Goal: Find specific page/section: Find specific page/section

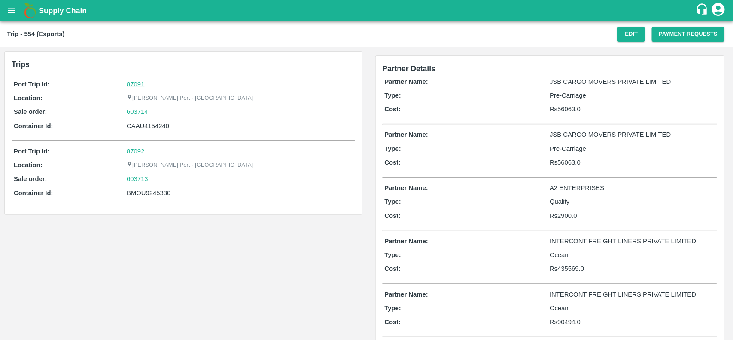
click at [142, 86] on link "87091" at bounding box center [136, 84] width 18 height 7
click at [151, 109] on div "603714" at bounding box center [240, 111] width 226 height 9
copy link "603714"
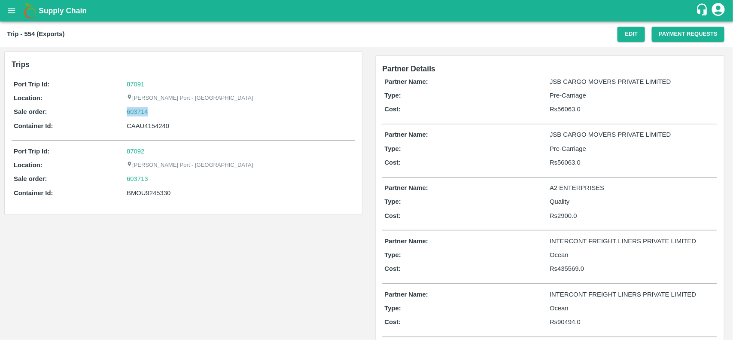
click at [151, 109] on div "603714" at bounding box center [240, 111] width 226 height 9
click at [137, 109] on link "603714" at bounding box center [137, 111] width 21 height 9
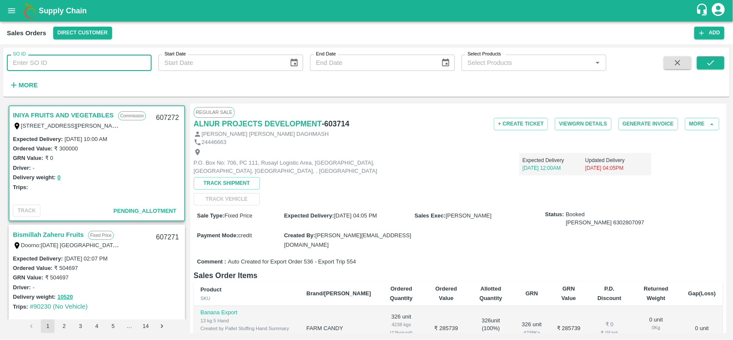
click at [106, 65] on input "SO ID" at bounding box center [79, 63] width 145 height 16
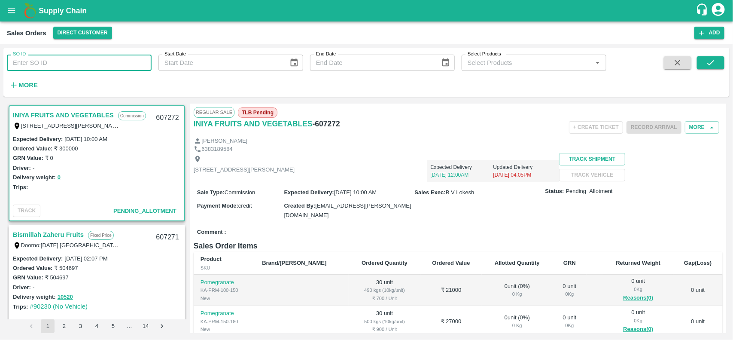
paste input "603714"
click at [106, 65] on input "603714" at bounding box center [79, 63] width 145 height 16
type input "603714"
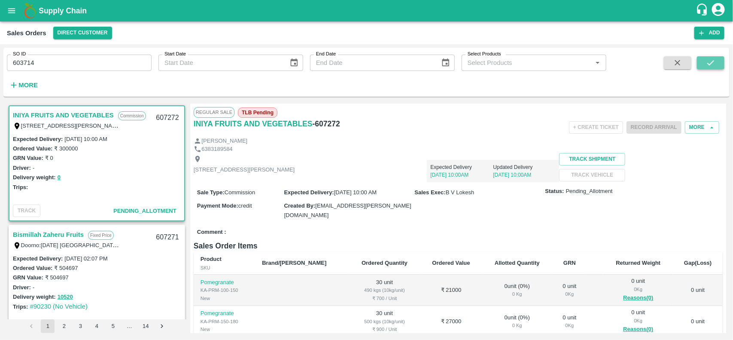
click at [703, 57] on button "submit" at bounding box center [710, 62] width 27 height 13
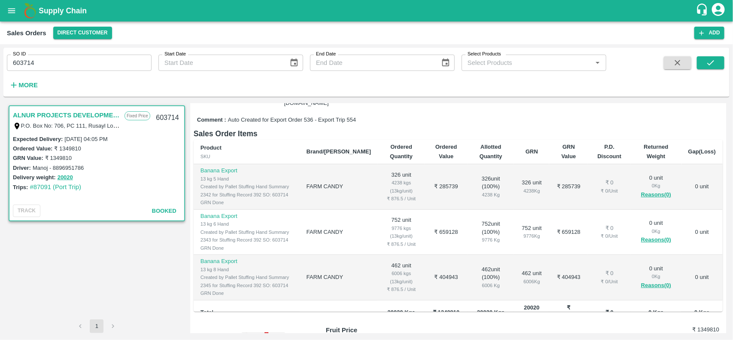
scroll to position [142, 0]
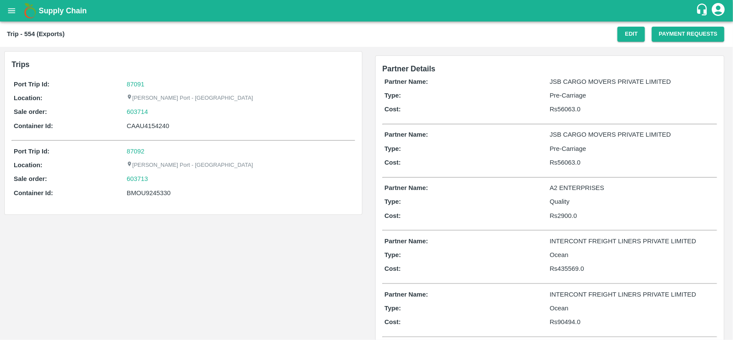
click at [134, 77] on div "Port Trip Id: 87091 Location: Jawaharlal Nehru Port - Nhava Sheva Sale order: 6…" at bounding box center [183, 107] width 343 height 60
click at [135, 81] on link "87091" at bounding box center [136, 84] width 18 height 7
click at [151, 110] on div "603714" at bounding box center [240, 111] width 226 height 9
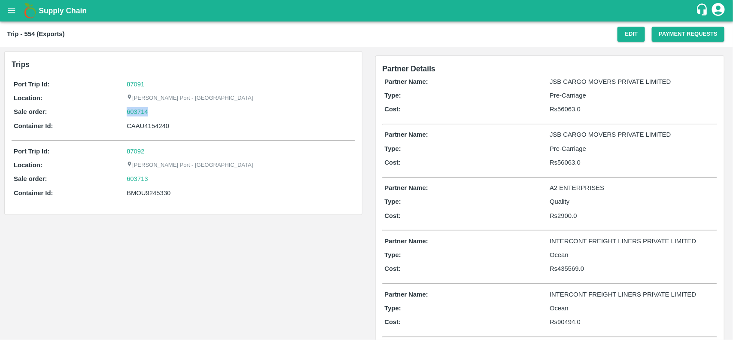
copy link "603714"
click at [151, 110] on div "603714" at bounding box center [240, 111] width 226 height 9
click at [143, 109] on link "603714" at bounding box center [137, 111] width 21 height 9
click at [142, 197] on div "BMOU9245330" at bounding box center [240, 192] width 226 height 9
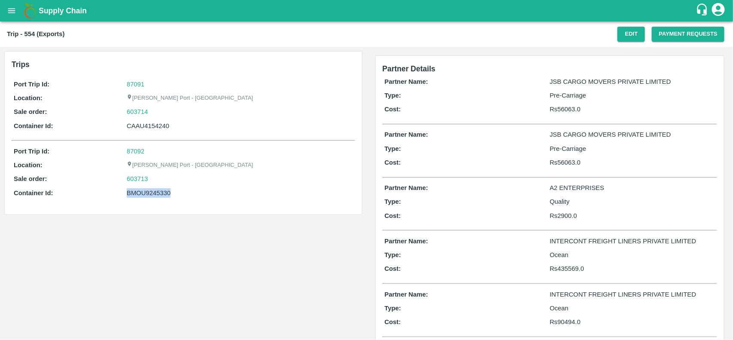
copy div "BMOU9245330"
click at [142, 197] on div "BMOU9245330" at bounding box center [240, 192] width 226 height 9
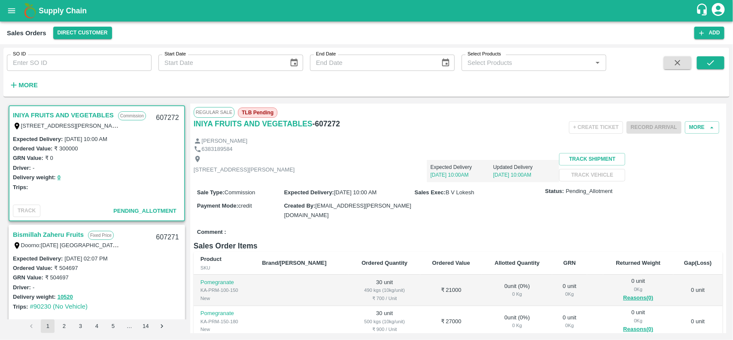
click at [106, 67] on input "SO ID" at bounding box center [79, 63] width 145 height 16
paste input "603714"
click at [106, 67] on input "603714" at bounding box center [79, 63] width 145 height 16
type input "603714"
click at [716, 61] on button "submit" at bounding box center [710, 62] width 27 height 13
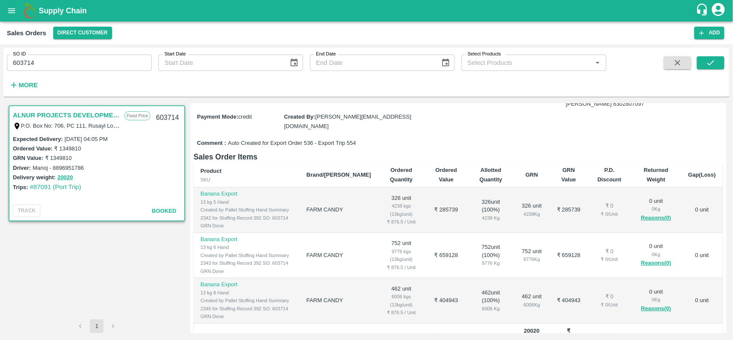
scroll to position [119, 0]
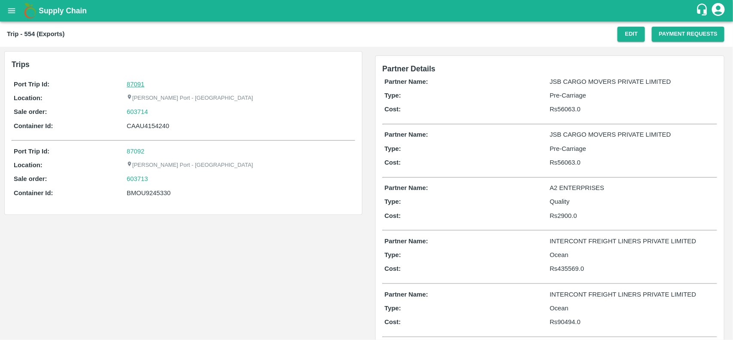
click at [139, 82] on link "87091" at bounding box center [136, 84] width 18 height 7
click at [152, 116] on div "603714" at bounding box center [240, 111] width 226 height 9
copy link "603714"
click at [152, 116] on div "603714" at bounding box center [240, 111] width 226 height 9
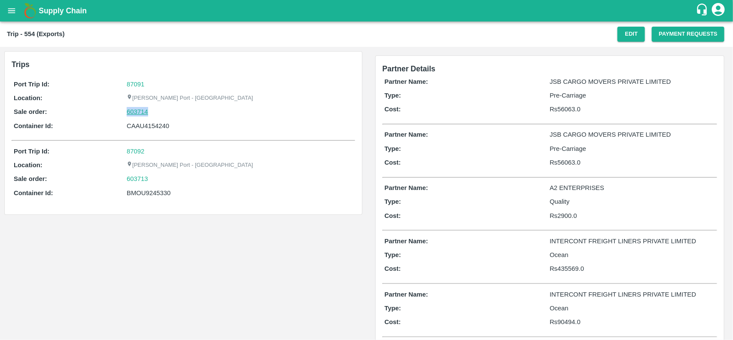
click at [135, 111] on link "603714" at bounding box center [137, 111] width 21 height 9
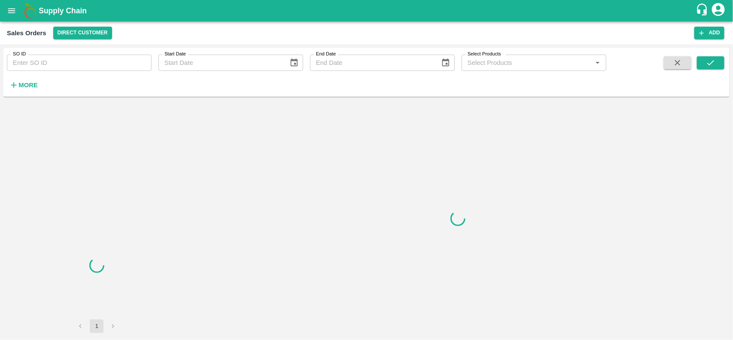
click at [57, 64] on input "SO ID" at bounding box center [79, 63] width 145 height 16
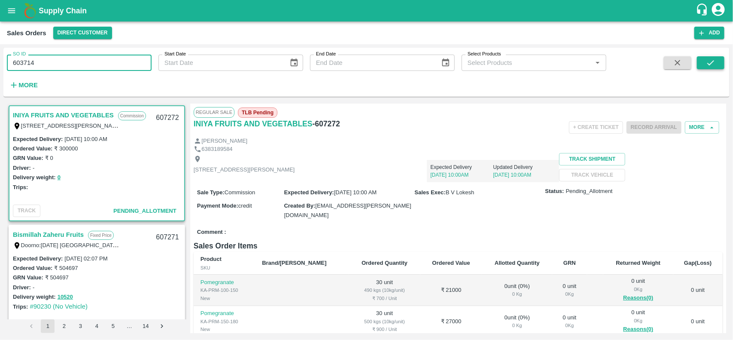
type input "603714"
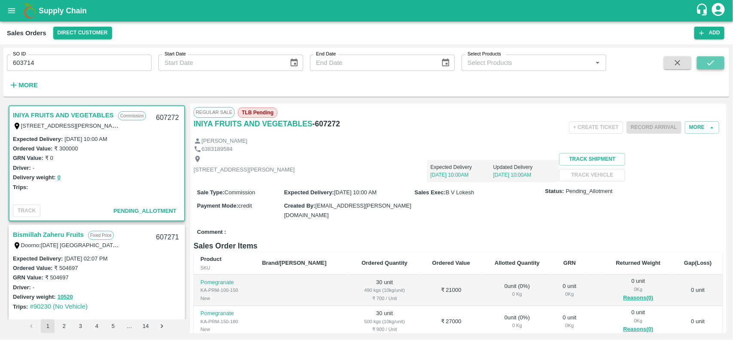
click at [715, 67] on button "submit" at bounding box center [710, 62] width 27 height 13
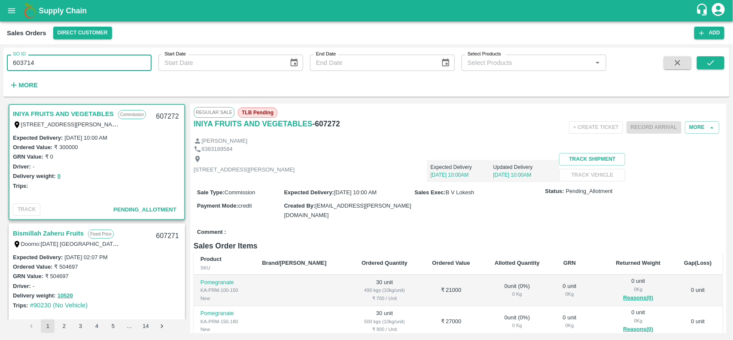
click at [58, 63] on input "603714" at bounding box center [79, 63] width 145 height 16
paste input "text"
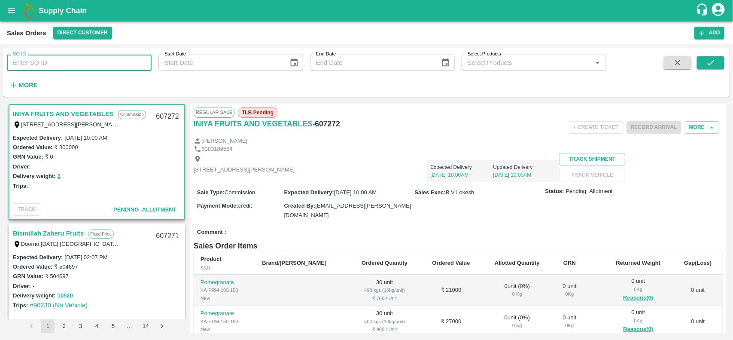
type input "603714"
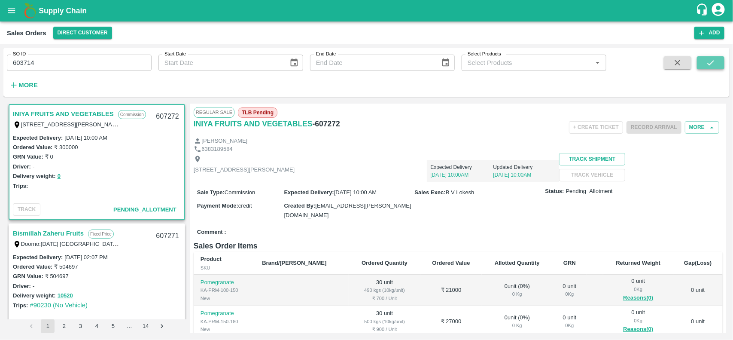
click at [719, 61] on button "submit" at bounding box center [710, 62] width 27 height 13
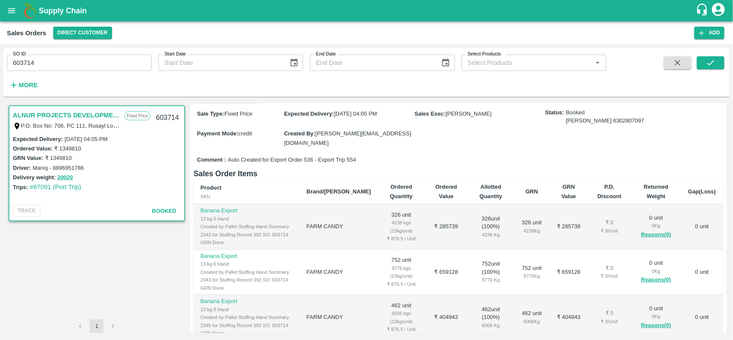
scroll to position [102, 0]
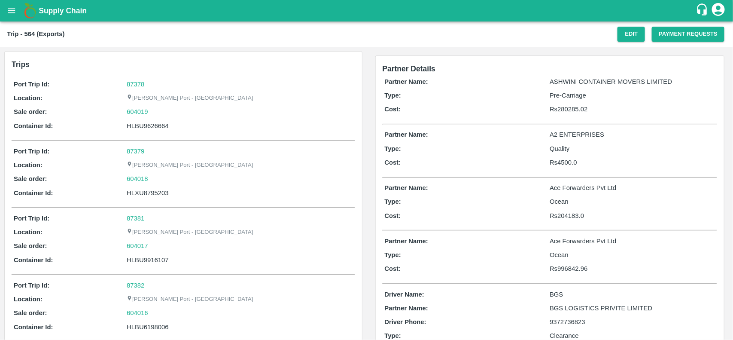
click at [133, 86] on link "87378" at bounding box center [136, 84] width 18 height 7
click at [151, 114] on div "604019" at bounding box center [240, 111] width 226 height 9
copy link
click at [151, 114] on div "604019" at bounding box center [240, 111] width 226 height 9
copy link "604019"
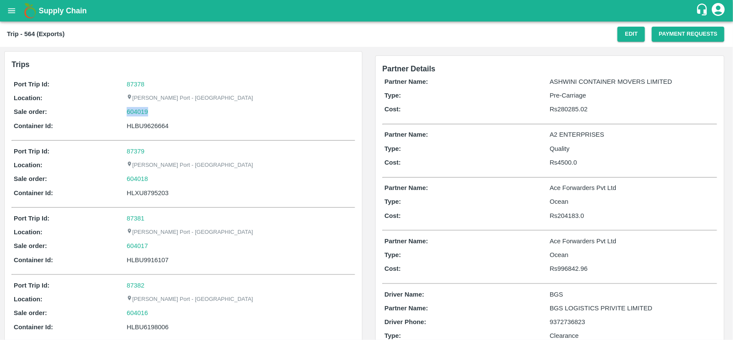
click at [151, 114] on div "604019" at bounding box center [240, 111] width 226 height 9
click at [137, 114] on link "604019" at bounding box center [137, 111] width 21 height 9
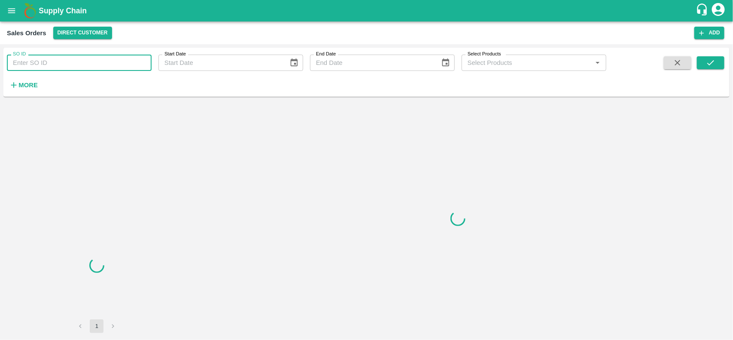
click at [47, 64] on input "SO ID" at bounding box center [79, 63] width 145 height 16
paste input "604019"
click at [47, 64] on input "604019" at bounding box center [79, 63] width 145 height 16
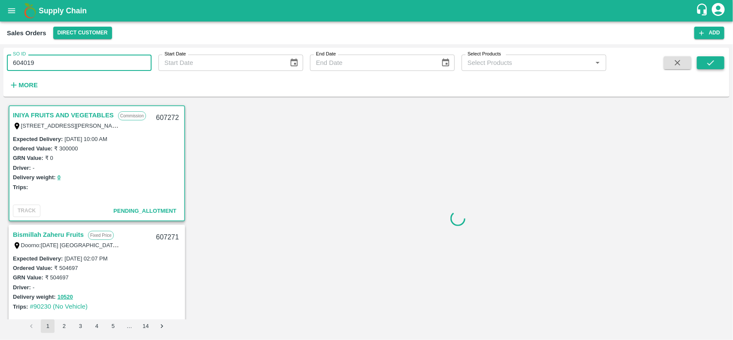
type input "604019"
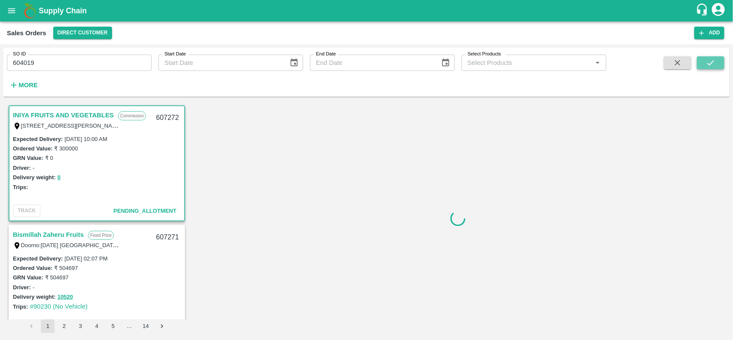
click at [711, 67] on icon "submit" at bounding box center [710, 62] width 9 height 9
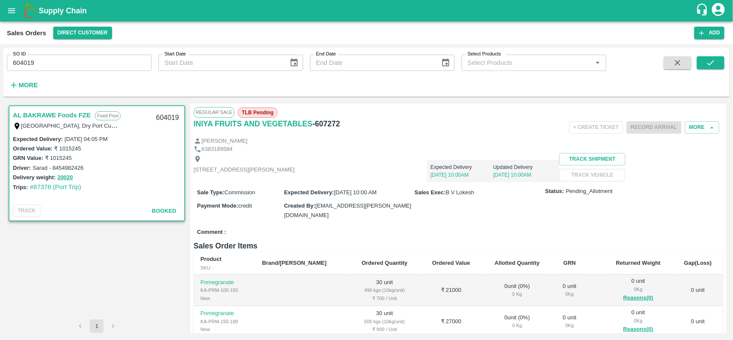
click at [61, 61] on input "604019" at bounding box center [79, 63] width 145 height 16
click at [704, 67] on button "submit" at bounding box center [710, 62] width 27 height 13
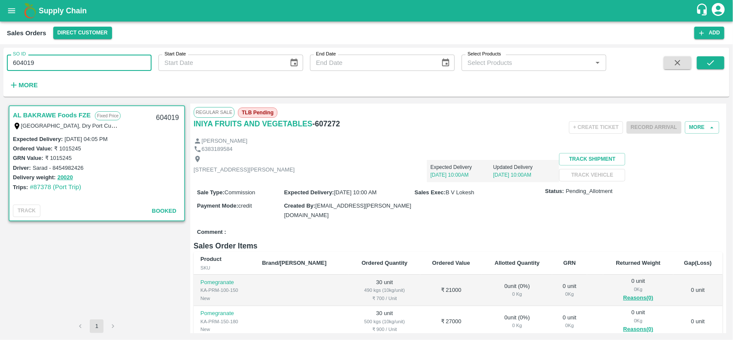
click at [115, 66] on input "604019" at bounding box center [79, 63] width 145 height 16
type input "6"
paste input "text"
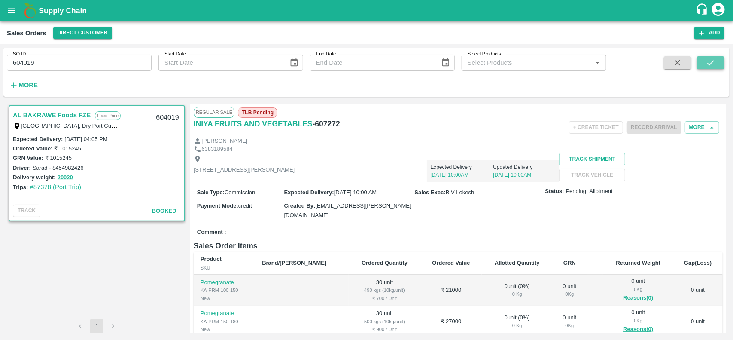
click at [715, 64] on icon "submit" at bounding box center [710, 62] width 9 height 9
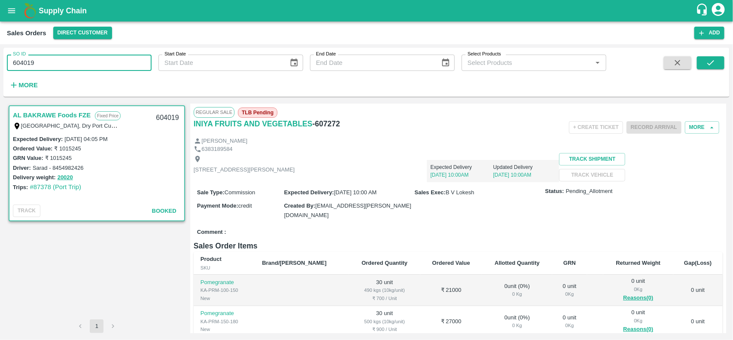
click at [72, 64] on input "604019" at bounding box center [79, 63] width 145 height 16
type input "604019"
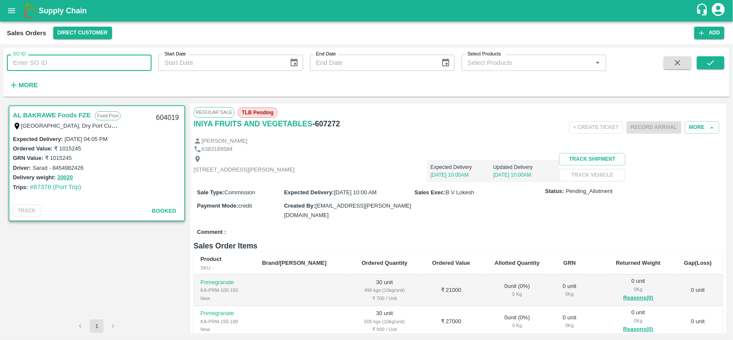
paste input "text"
type input "604019"
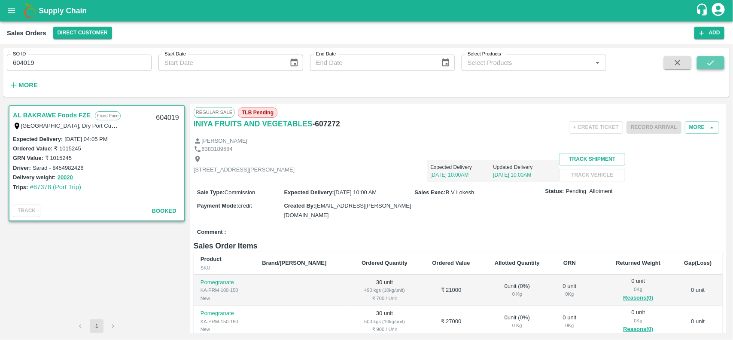
click at [713, 60] on icon "submit" at bounding box center [710, 62] width 9 height 9
drag, startPoint x: 54, startPoint y: 52, endPoint x: 61, endPoint y: 67, distance: 16.9
click at [61, 67] on div "SO ID 604019 SO ID" at bounding box center [76, 59] width 152 height 23
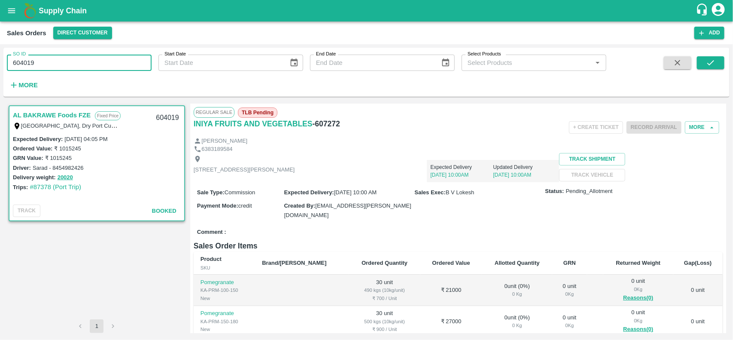
click at [61, 67] on input "604019" at bounding box center [79, 63] width 145 height 16
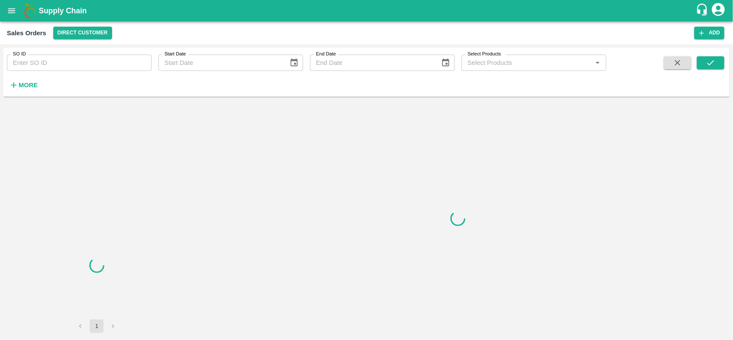
click at [78, 62] on input "SO ID" at bounding box center [79, 63] width 145 height 16
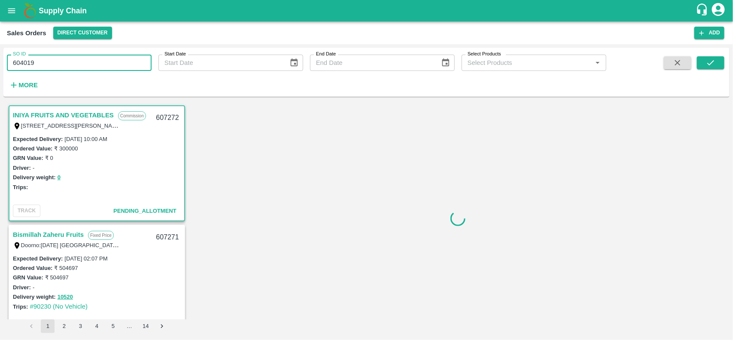
click at [78, 62] on input "604019" at bounding box center [79, 63] width 145 height 16
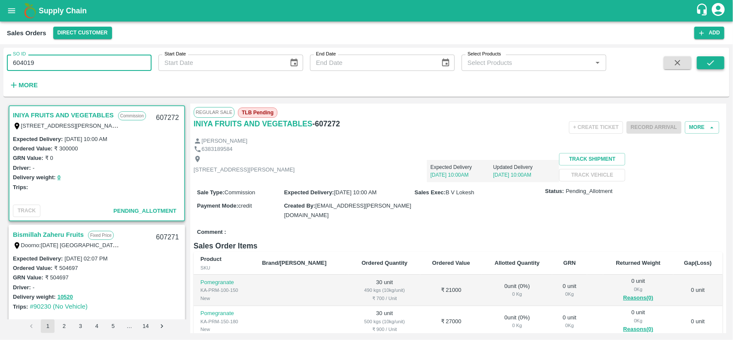
type input "604019"
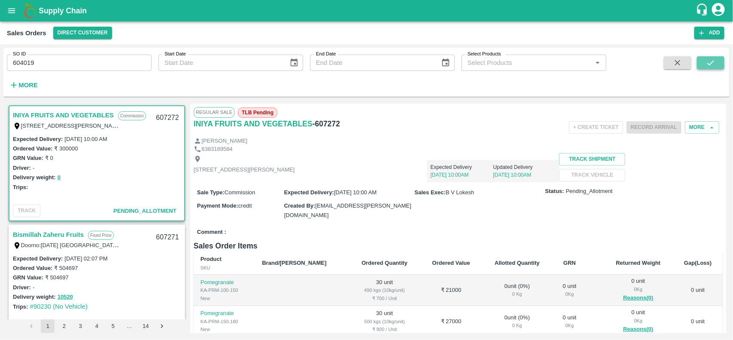
click at [713, 68] on button "submit" at bounding box center [710, 62] width 27 height 13
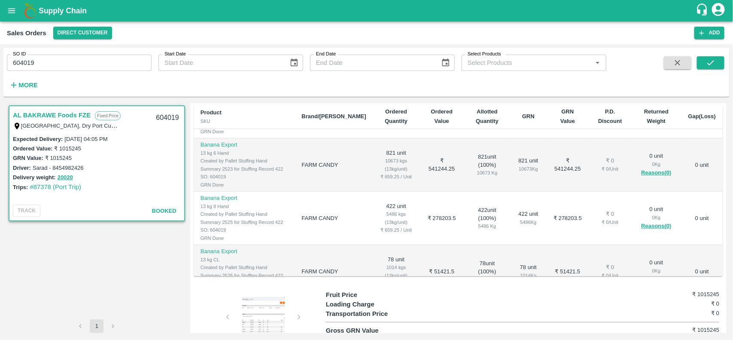
scroll to position [99, 0]
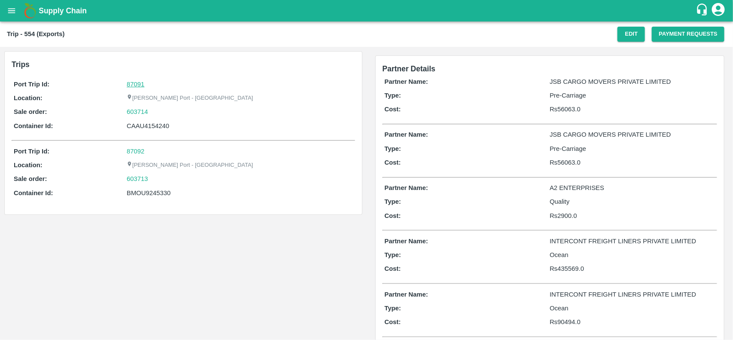
click at [134, 82] on link "87091" at bounding box center [136, 84] width 18 height 7
click at [152, 112] on div "603714" at bounding box center [240, 111] width 226 height 9
copy link "603714"
click at [152, 112] on div "603714" at bounding box center [240, 111] width 226 height 9
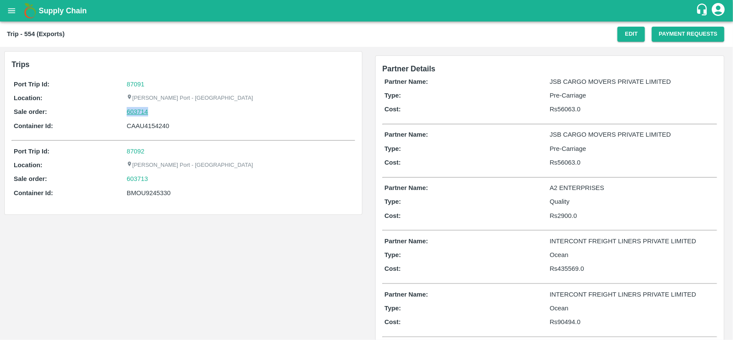
click at [144, 112] on link "603714" at bounding box center [137, 111] width 21 height 9
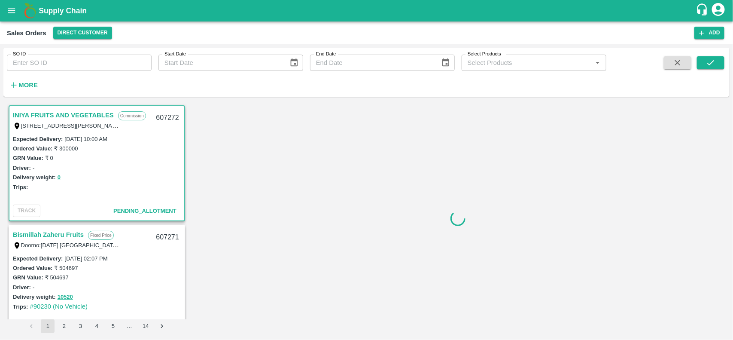
click at [65, 67] on input "SO ID" at bounding box center [79, 63] width 145 height 16
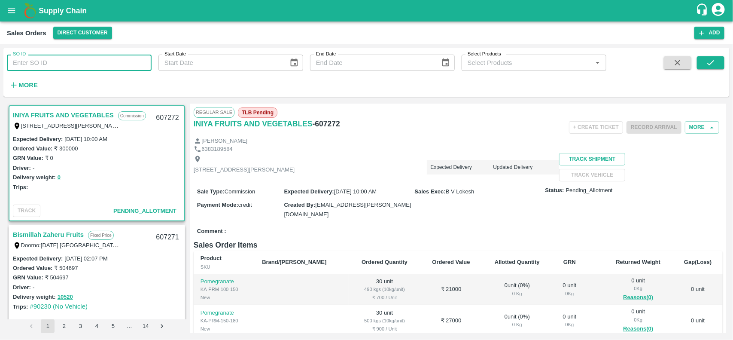
click at [65, 67] on input "SO ID" at bounding box center [79, 63] width 145 height 16
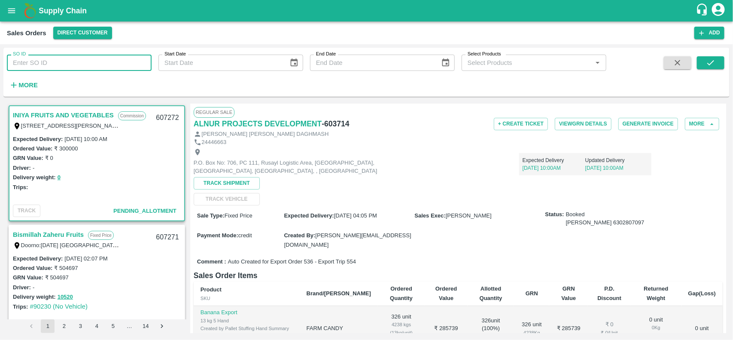
paste input "603714"
click at [65, 67] on input "603714" at bounding box center [79, 63] width 145 height 16
type input "603714"
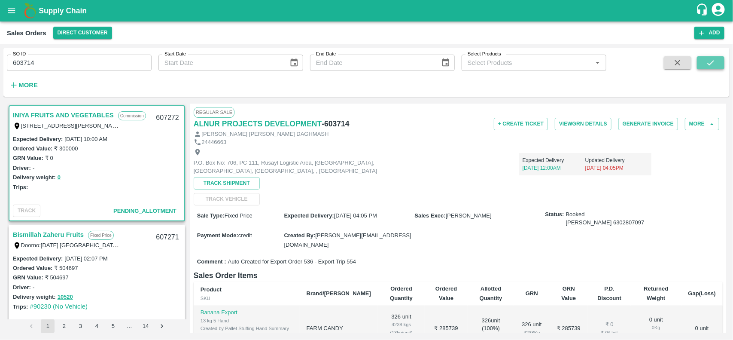
click at [713, 63] on icon "submit" at bounding box center [710, 62] width 9 height 9
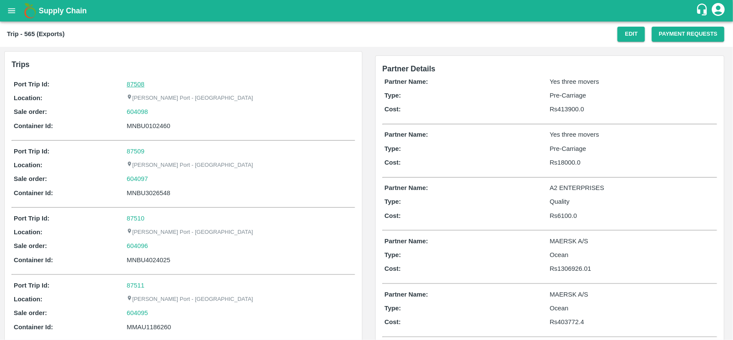
click at [140, 81] on link "87508" at bounding box center [136, 84] width 18 height 7
click at [153, 108] on div "604098" at bounding box center [240, 111] width 226 height 9
copy link "604098"
click at [153, 108] on div "604098" at bounding box center [240, 111] width 226 height 9
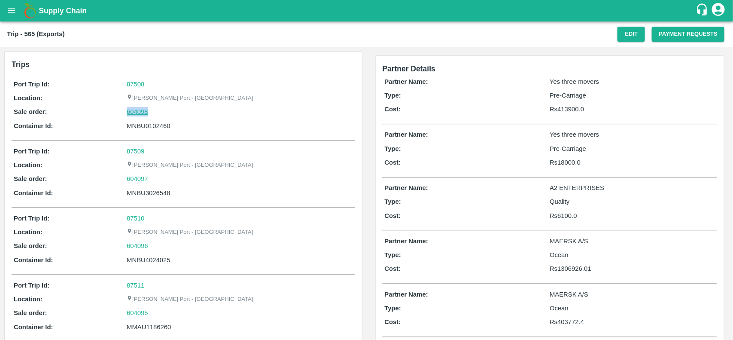
click at [140, 112] on link "604098" at bounding box center [137, 111] width 21 height 9
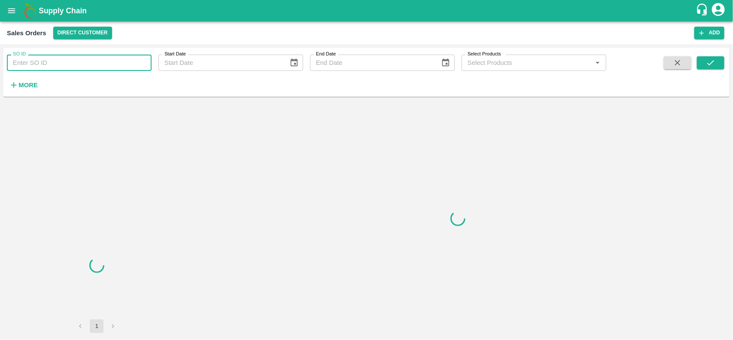
click at [82, 66] on input "SO ID" at bounding box center [79, 63] width 145 height 16
paste input "604098"
click at [82, 66] on input "604098" at bounding box center [79, 63] width 145 height 16
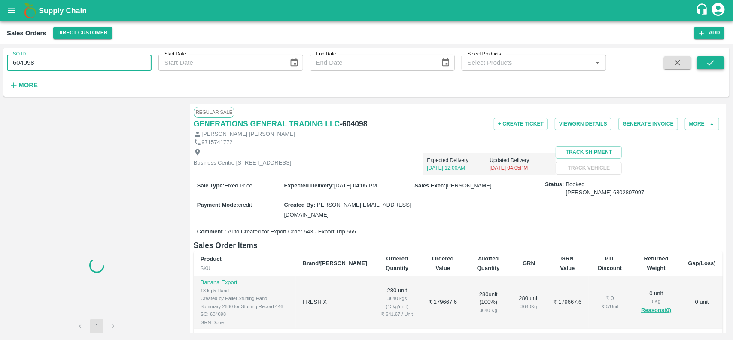
type input "604098"
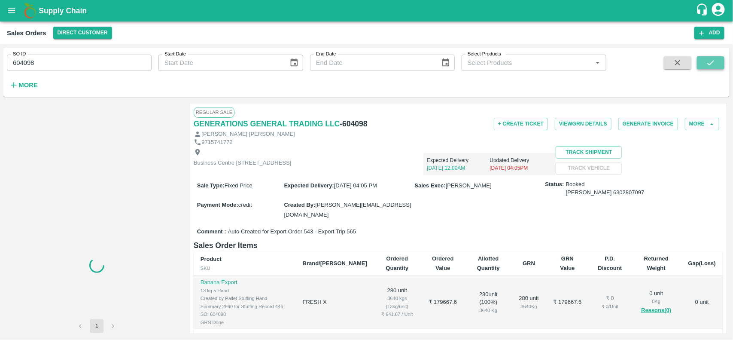
click at [713, 67] on icon "submit" at bounding box center [710, 62] width 9 height 9
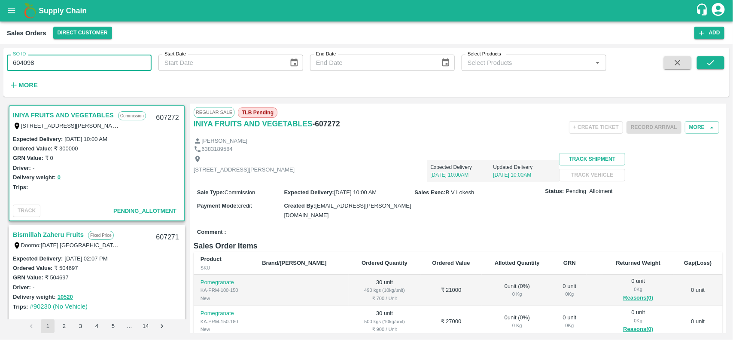
click at [117, 65] on input "604098" at bounding box center [79, 63] width 145 height 16
type input "604098"
paste input "text"
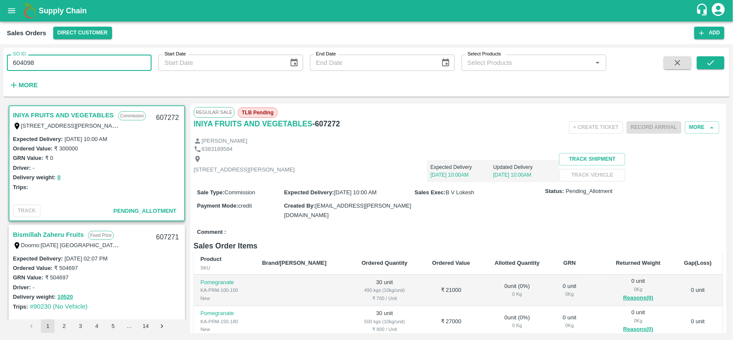
click at [65, 65] on input "604098" at bounding box center [79, 63] width 145 height 16
type input "604098"
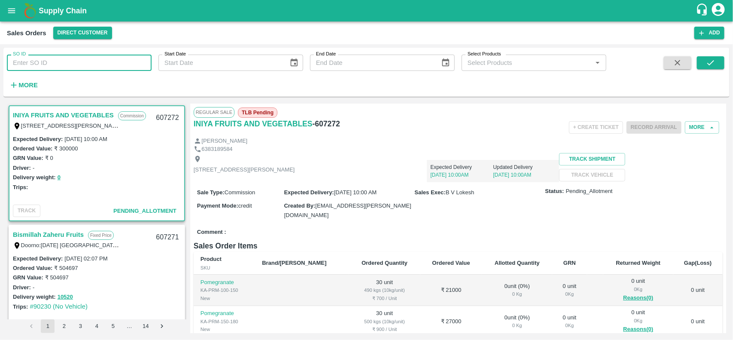
paste input "text"
type input "604098"
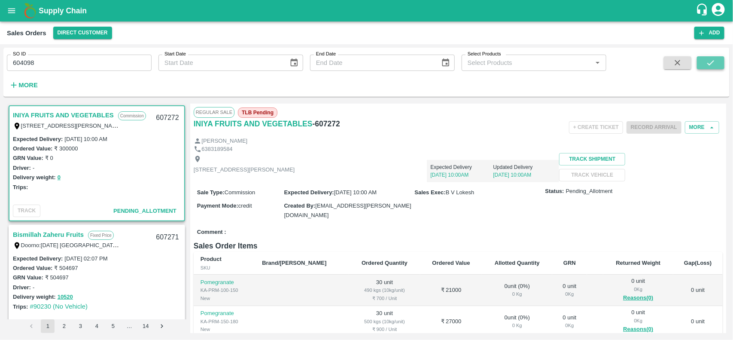
click at [707, 58] on icon "submit" at bounding box center [710, 62] width 9 height 9
